Goal: Check status: Check status

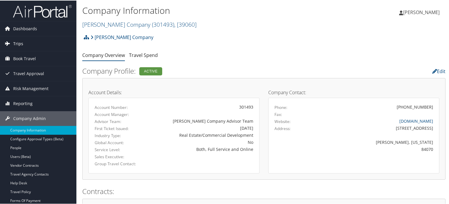
click at [19, 43] on span "Trips" at bounding box center [18, 43] width 10 height 15
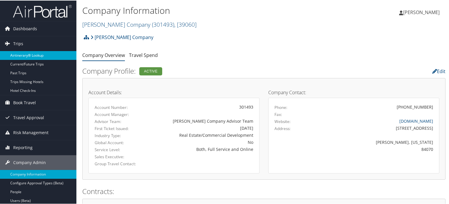
click at [25, 56] on link "Airtinerary® Lookup" at bounding box center [38, 55] width 76 height 9
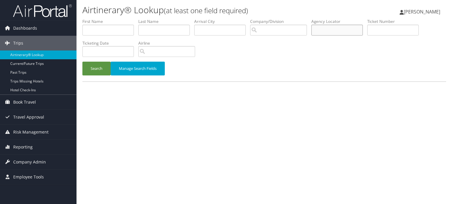
click at [323, 29] on input "text" at bounding box center [336, 30] width 51 height 11
paste input "DC6JFR"
type input "DC6JFR"
click at [99, 70] on button "Search" at bounding box center [96, 69] width 28 height 14
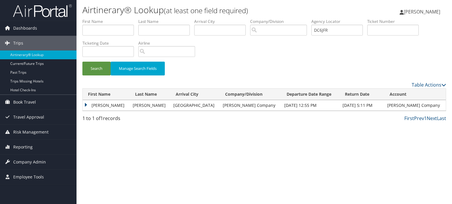
click at [122, 105] on td "MARGARET CUSHING" at bounding box center [106, 105] width 47 height 11
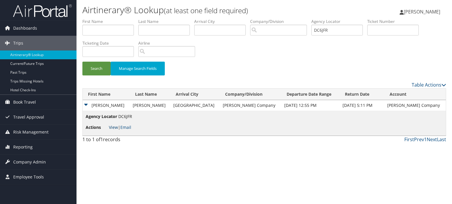
click at [115, 126] on link "View" at bounding box center [113, 128] width 9 height 6
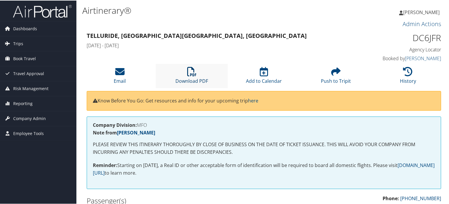
click at [199, 79] on link "Download PDF" at bounding box center [192, 77] width 33 height 14
click at [422, 34] on h1 "DC6JFR" at bounding box center [400, 37] width 82 height 12
click at [424, 36] on h1 "DC6JFR" at bounding box center [400, 37] width 82 height 12
copy h1 "DC6JFR"
